Goal: Task Accomplishment & Management: Use online tool/utility

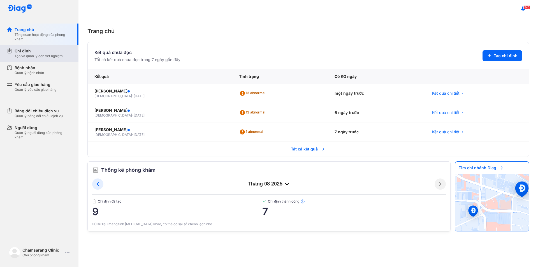
click at [38, 52] on div "Chỉ định" at bounding box center [39, 51] width 48 height 6
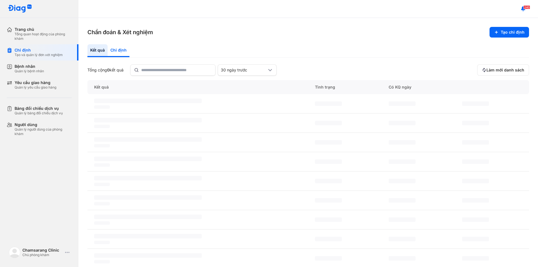
click at [121, 49] on div "Chỉ định" at bounding box center [119, 50] width 22 height 13
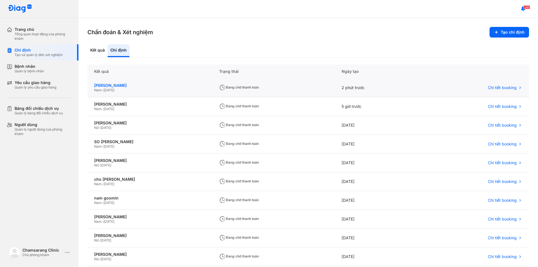
click at [119, 87] on div "kim seong sik" at bounding box center [149, 85] width 111 height 5
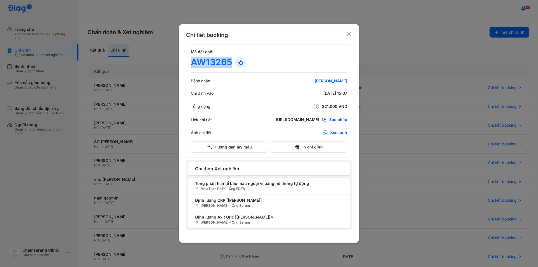
drag, startPoint x: 190, startPoint y: 63, endPoint x: 232, endPoint y: 66, distance: 42.1
click at [232, 66] on div "Mã đặt chỗ AW13265 Bệnh nhân kim seong sik Chỉ định vào 13/08/2025 15:07 Tổng c…" at bounding box center [269, 101] width 166 height 113
copy div "AW13265"
click at [348, 32] on icon at bounding box center [349, 34] width 6 height 6
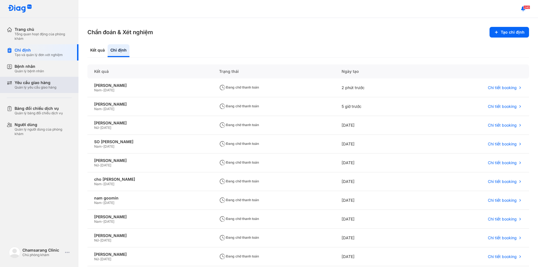
click at [39, 86] on div "Quản lý yêu cầu giao hàng" at bounding box center [36, 87] width 42 height 4
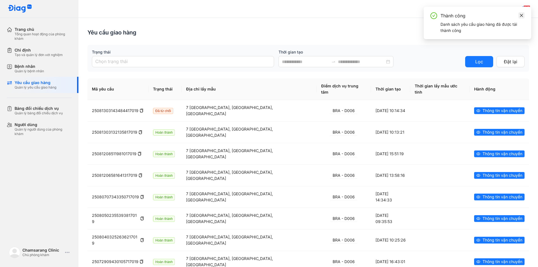
click at [522, 14] on icon "close" at bounding box center [521, 15] width 4 height 4
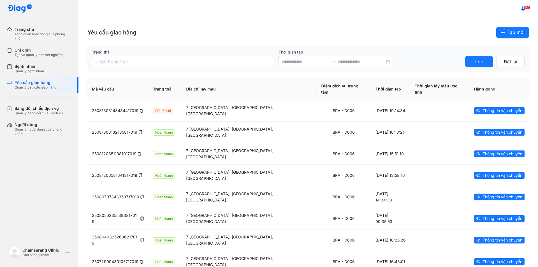
click at [514, 32] on span "Tạo mới" at bounding box center [515, 32] width 17 height 7
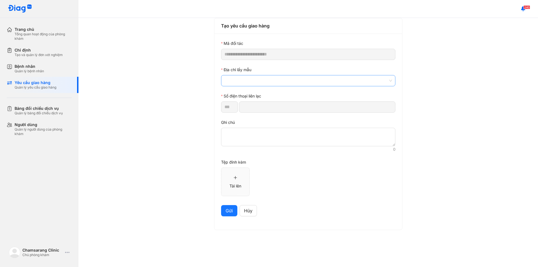
click at [249, 80] on span at bounding box center [308, 80] width 168 height 11
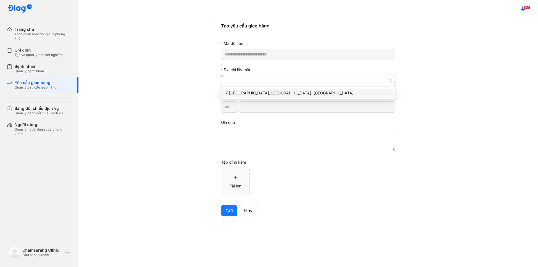
click at [251, 91] on div "7 Hà Huy Tập, Tân Phong, Quận 7, Thành phố Hồ Chí Minh" at bounding box center [307, 93] width 165 height 6
type input "*********"
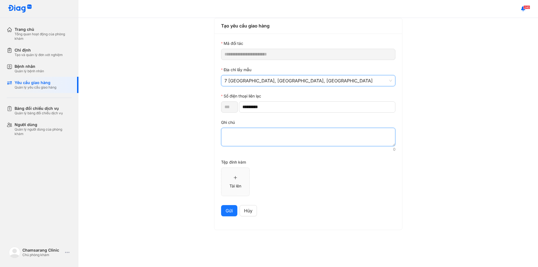
click at [252, 135] on textarea at bounding box center [308, 137] width 174 height 18
paste textarea "*******"
type textarea "*******"
click at [229, 212] on span "Gửi" at bounding box center [228, 210] width 7 height 7
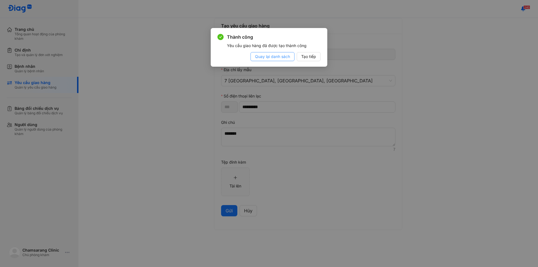
click at [282, 57] on span "Quay lại danh sách" at bounding box center [272, 56] width 35 height 6
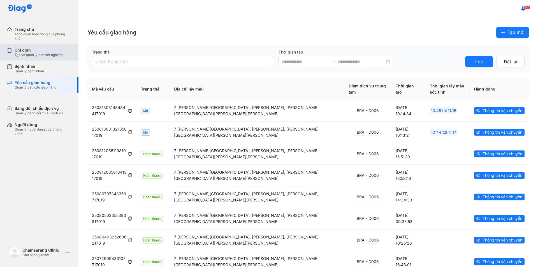
click at [35, 52] on div "Chỉ định" at bounding box center [39, 50] width 48 height 5
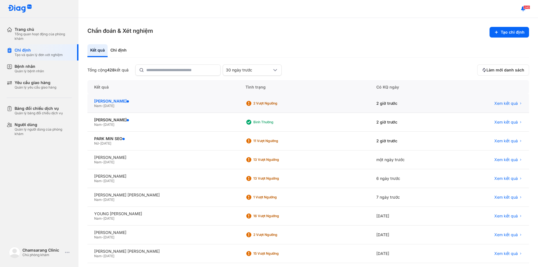
click at [120, 100] on div "[PERSON_NAME]" at bounding box center [163, 101] width 138 height 5
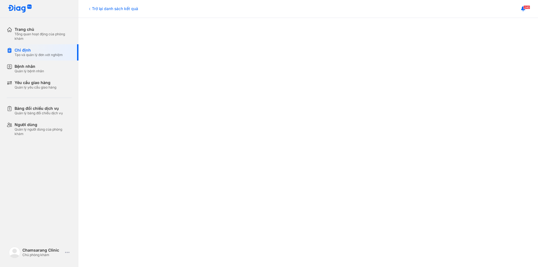
scroll to position [120, 0]
